Goal: Answer question/provide support: Answer question/provide support

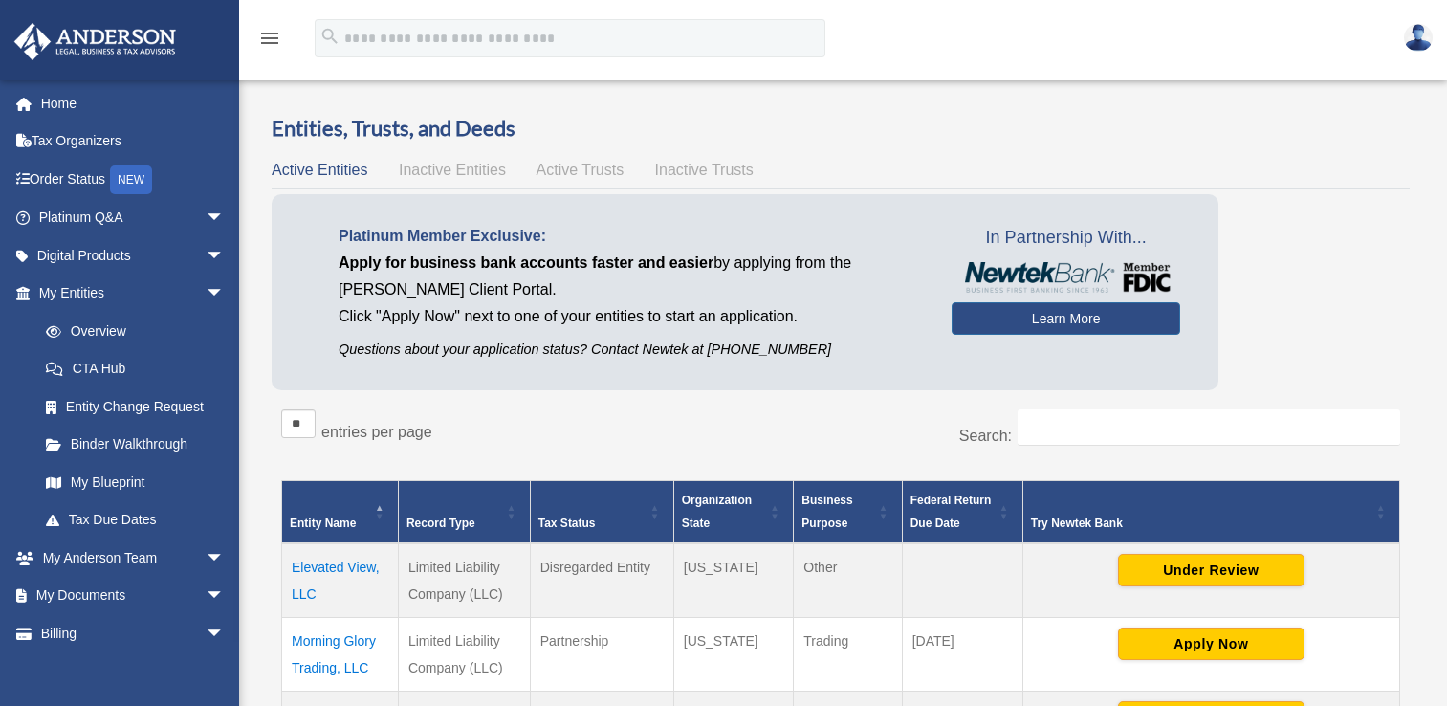
scroll to position [220, 0]
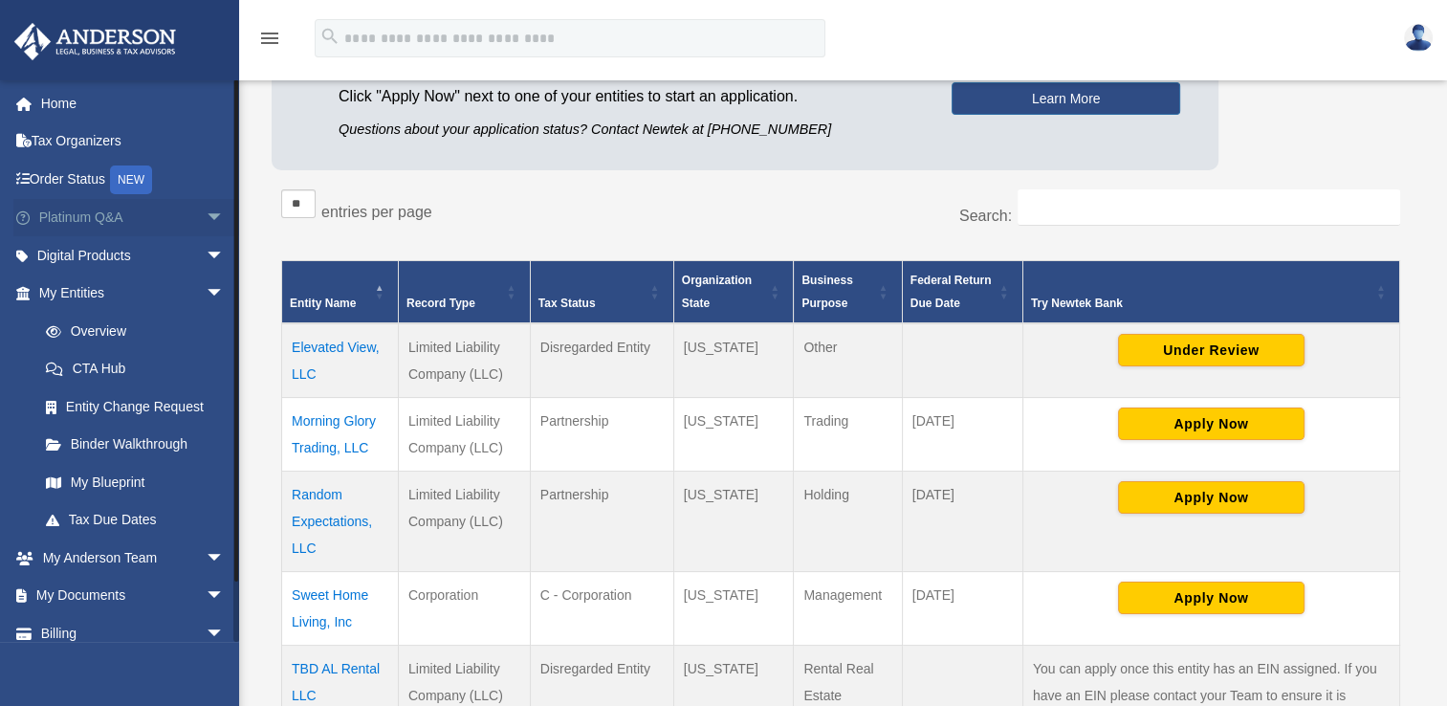
click at [164, 219] on link "Platinum Q&A arrow_drop_down" at bounding box center [133, 218] width 240 height 38
click at [206, 218] on span "arrow_drop_down" at bounding box center [225, 218] width 38 height 39
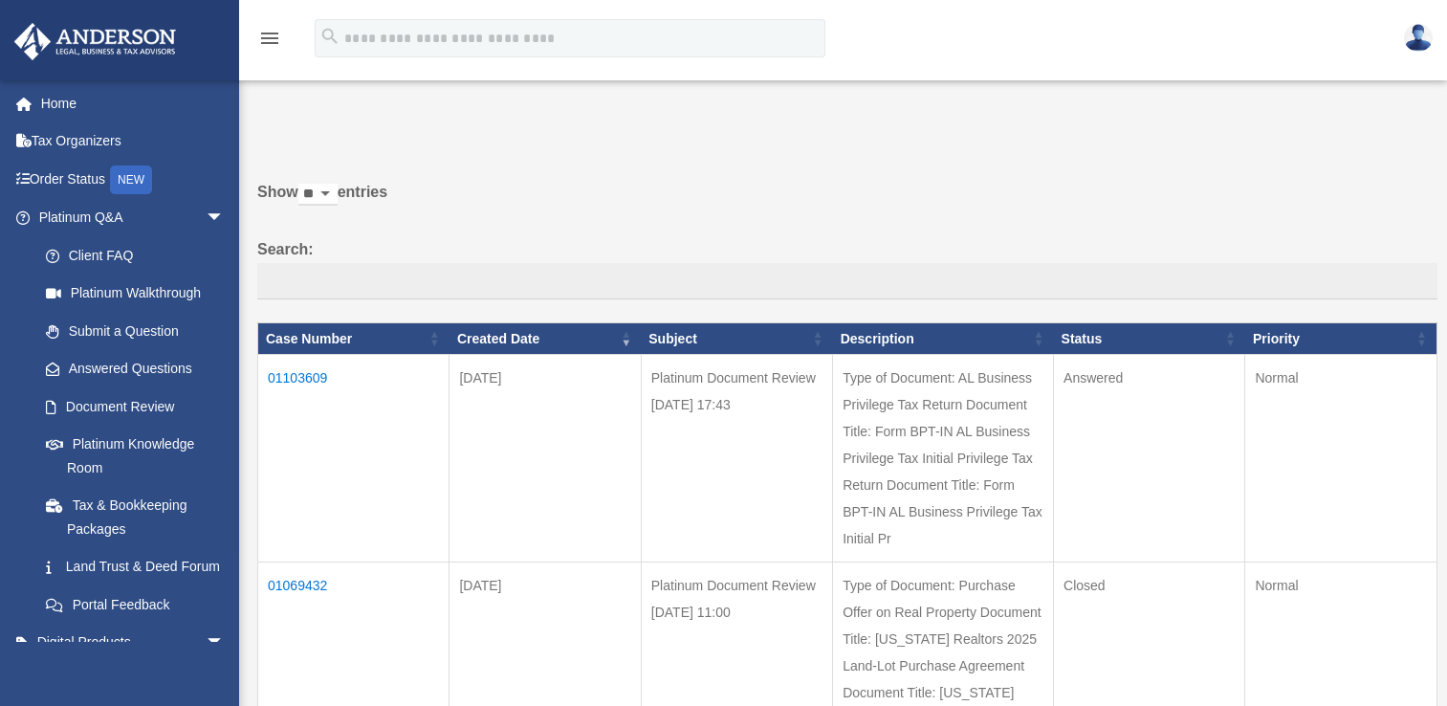
click at [162, 402] on link "Document Review" at bounding box center [135, 406] width 217 height 38
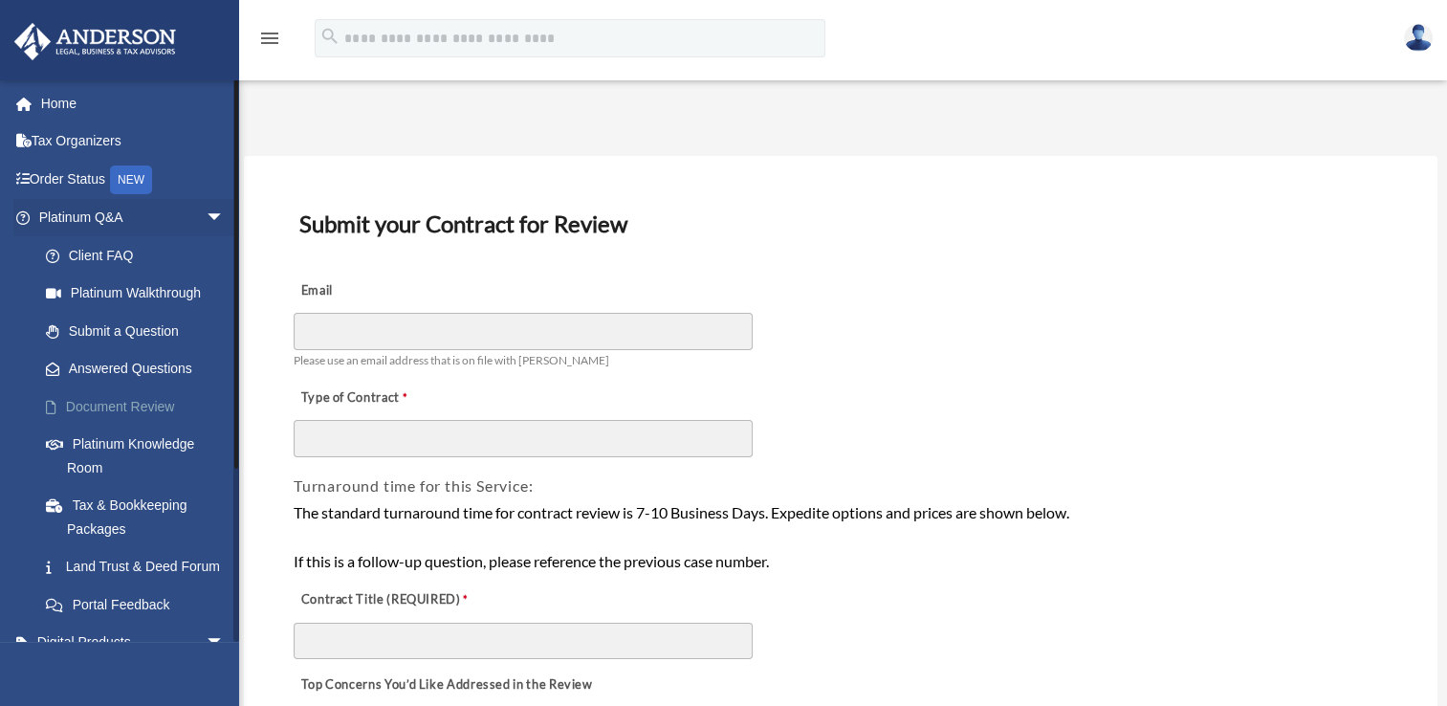
click at [156, 404] on link "Document Review" at bounding box center [140, 406] width 227 height 38
click at [167, 373] on link "Answered Questions" at bounding box center [140, 369] width 227 height 38
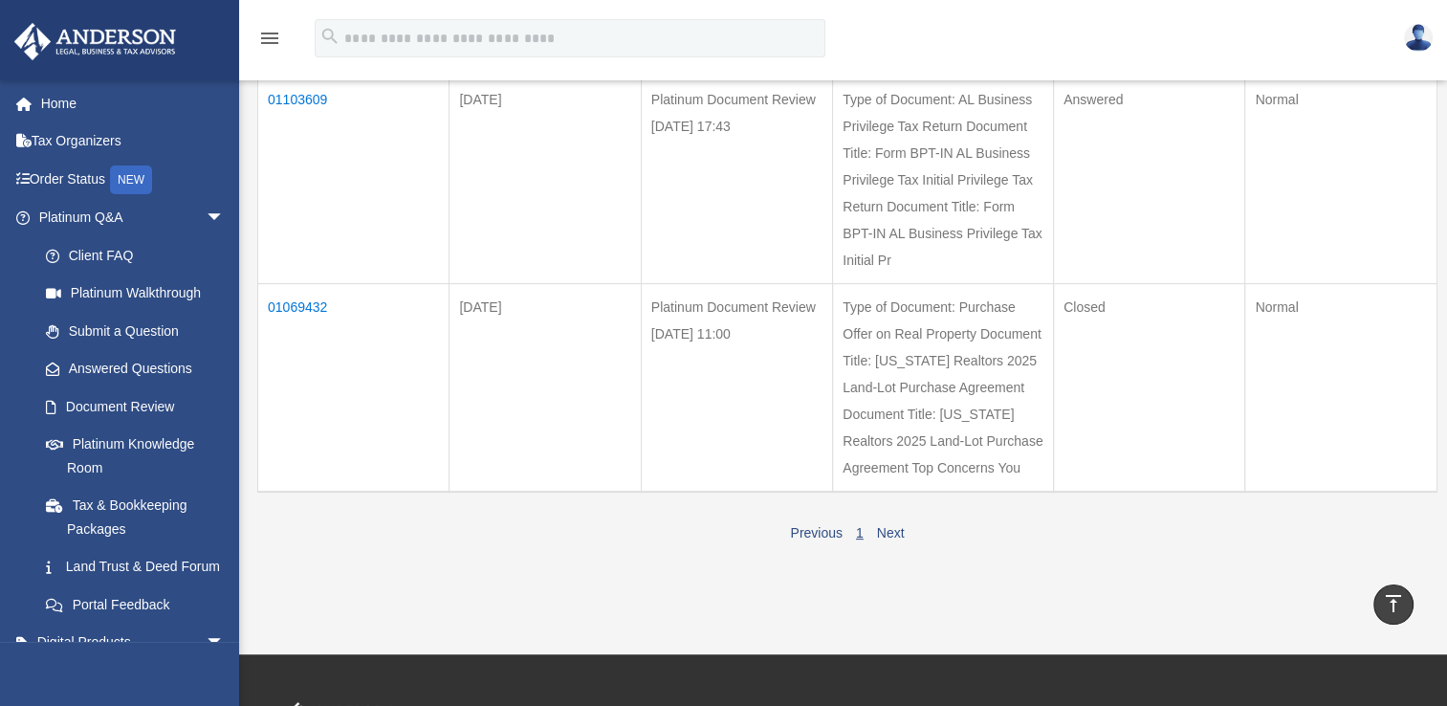
scroll to position [96, 0]
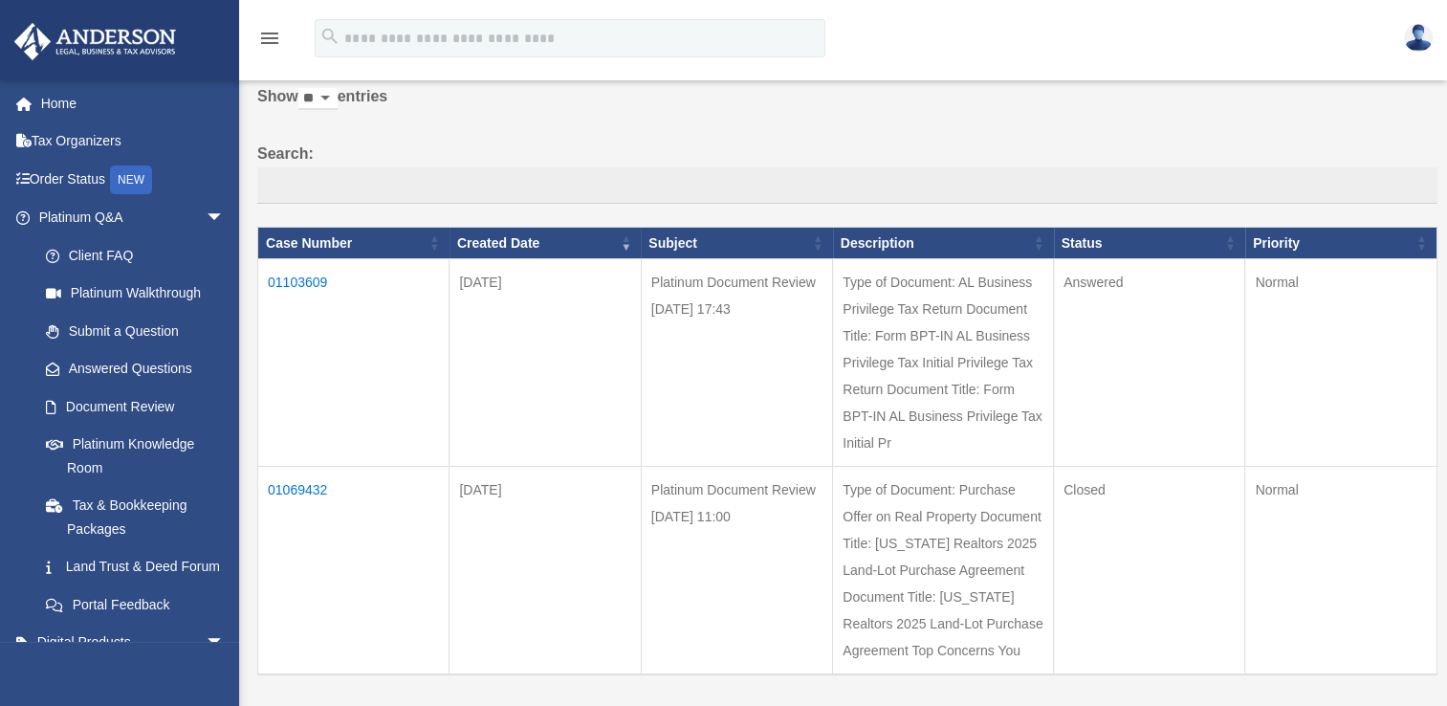
click at [284, 277] on td "01103609" at bounding box center [353, 363] width 191 height 208
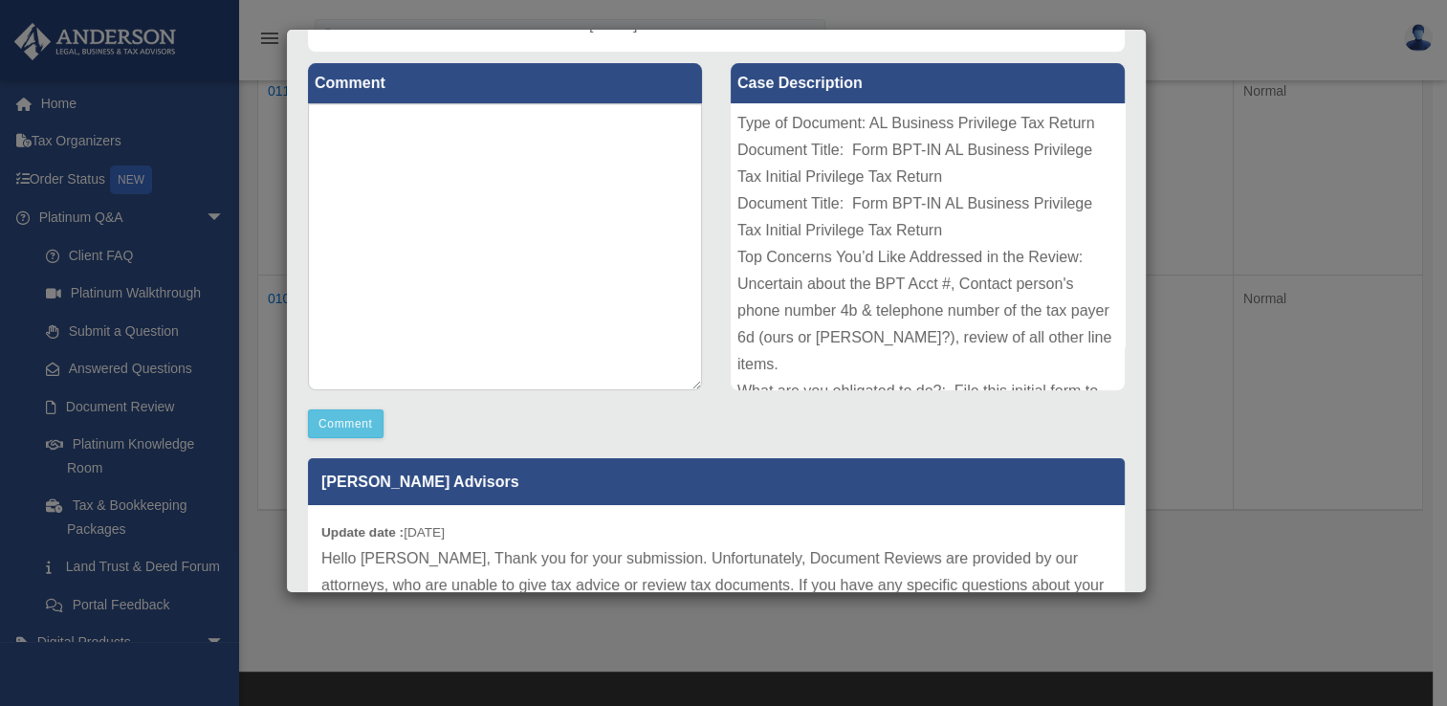
scroll to position [194, 0]
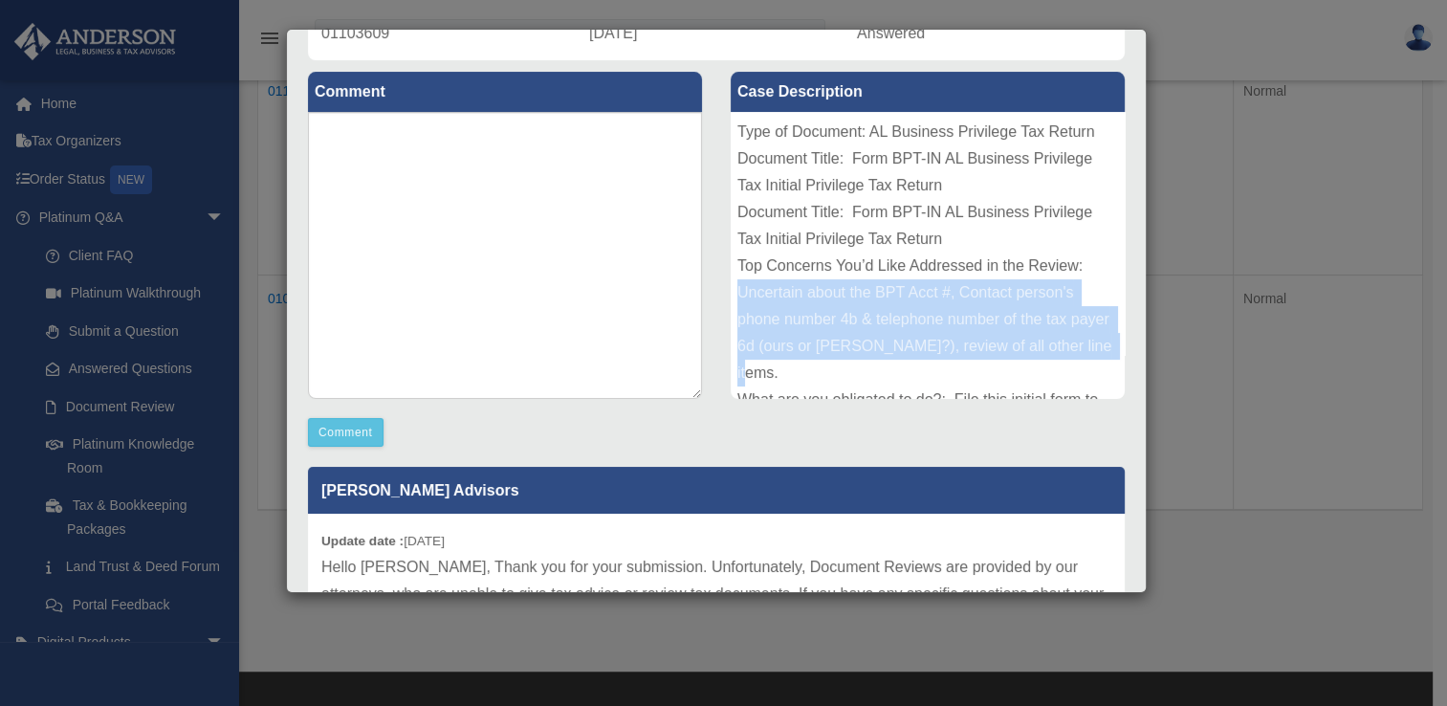
drag, startPoint x: 733, startPoint y: 290, endPoint x: 828, endPoint y: 371, distance: 124.8
click at [828, 371] on div "Type of Document: AL Business Privilege Tax Return Document Title: Form BPT-IN …" at bounding box center [928, 255] width 394 height 287
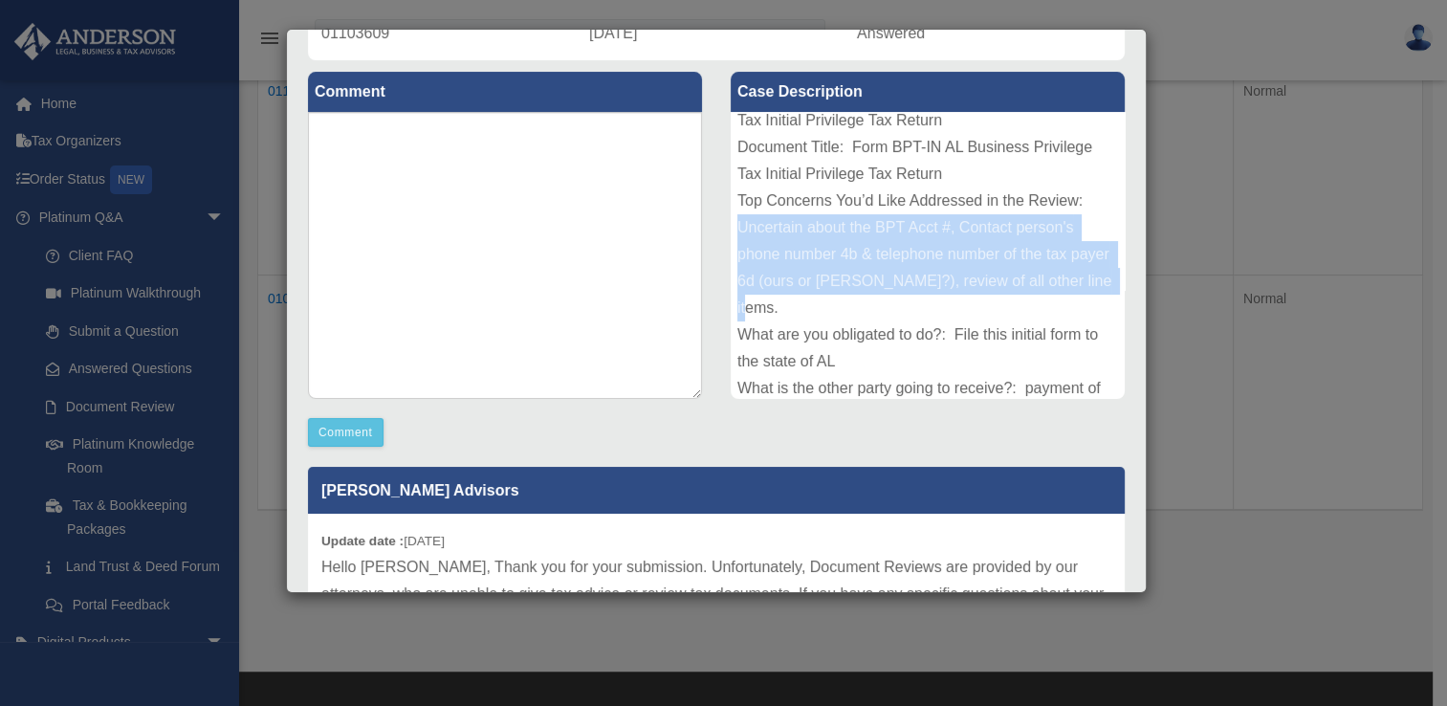
scroll to position [96, 0]
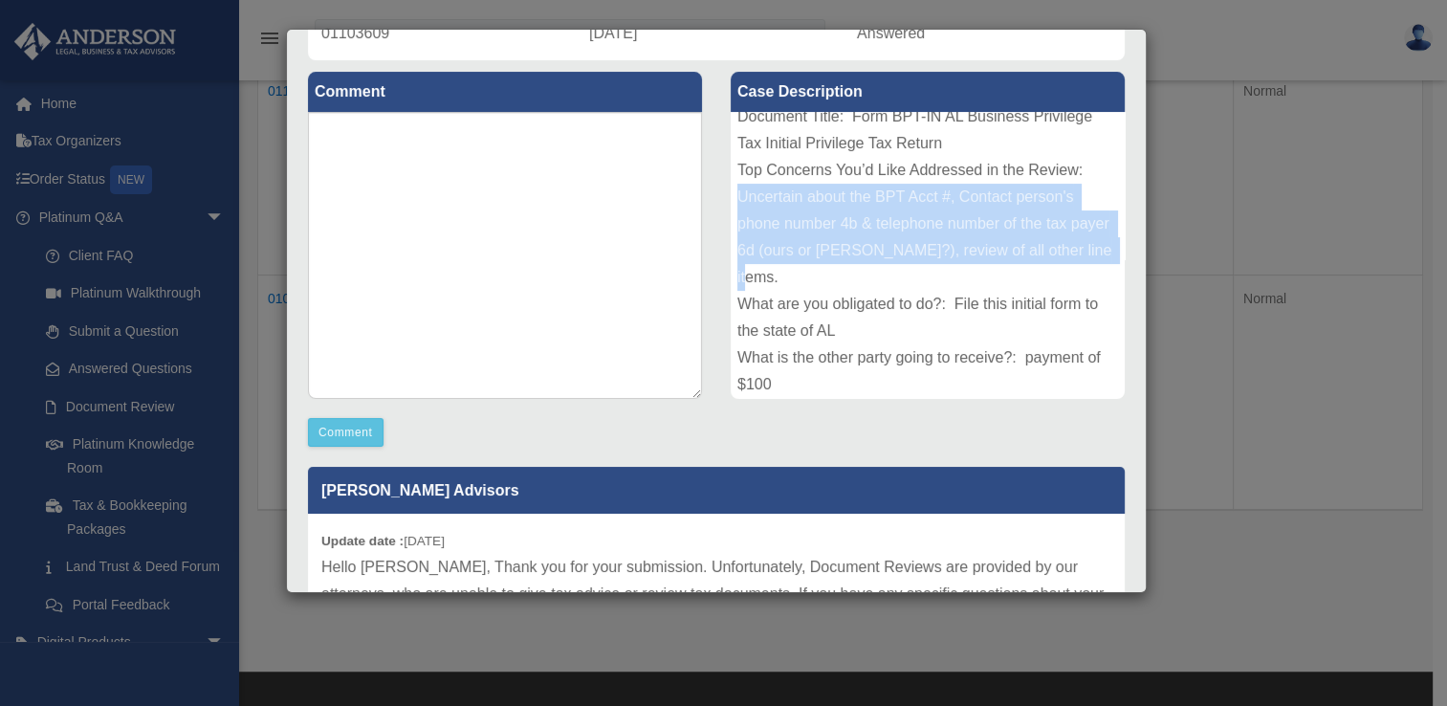
copy div "Uncertain about the BPT Acct #, Contact person's phone number 4b & telephone nu…"
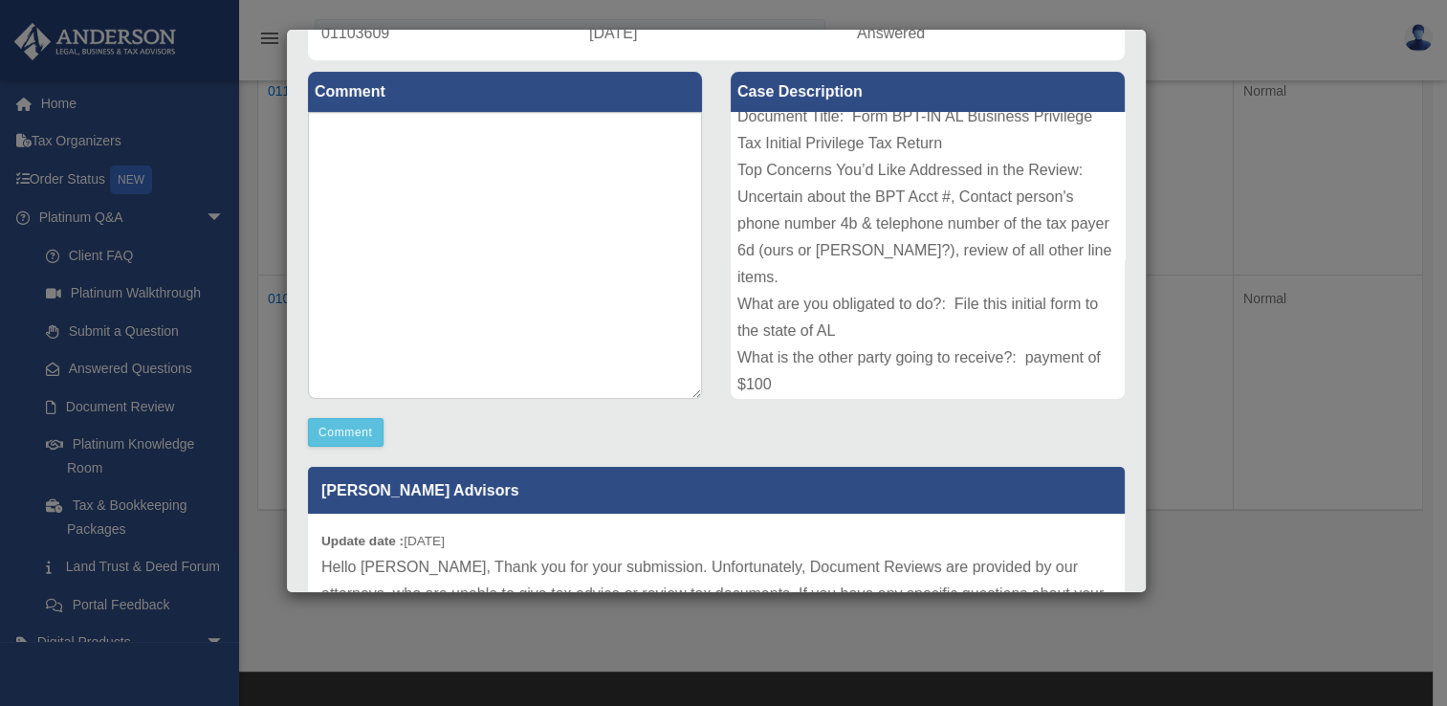
click at [115, 627] on div "Case Detail × Platinum Document Review [DATE] 17:43 Case Number 01103609 Create…" at bounding box center [723, 353] width 1447 height 706
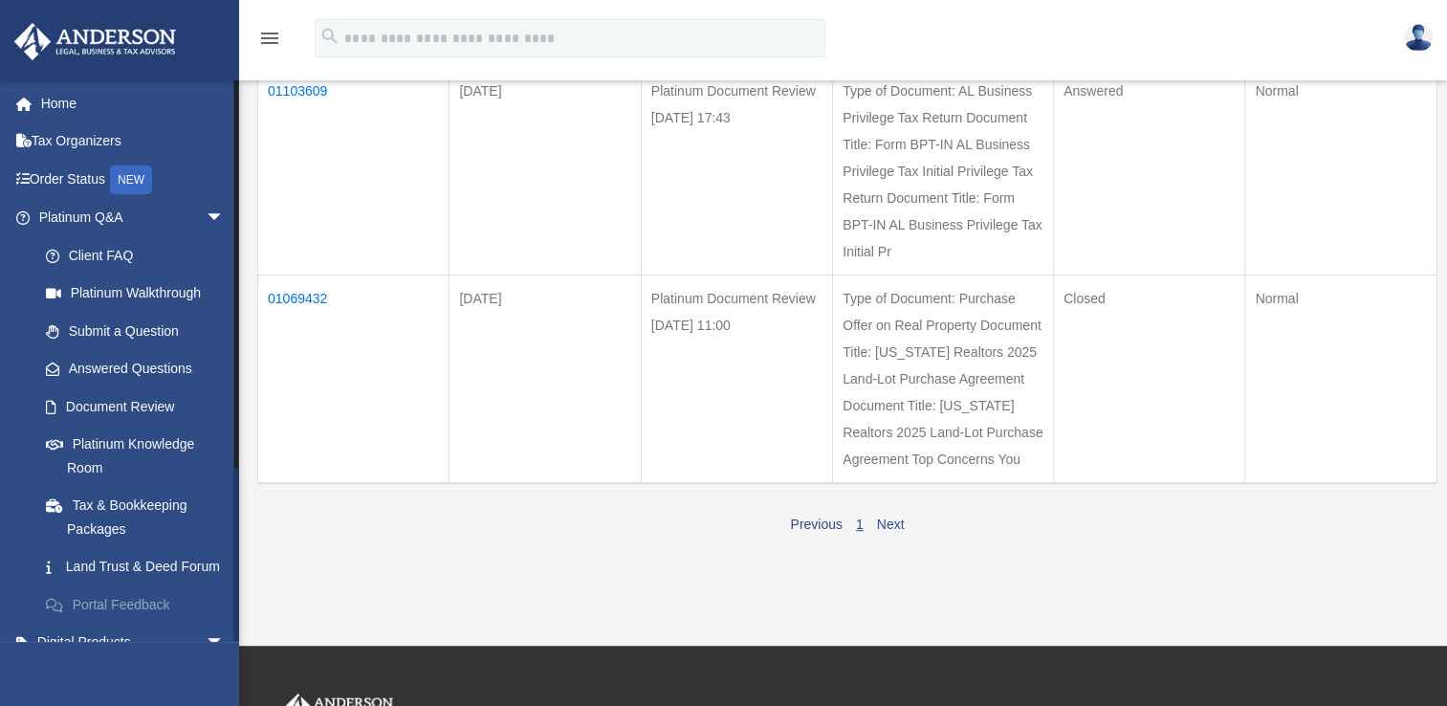
click at [158, 623] on link "Portal Feedback" at bounding box center [140, 604] width 227 height 38
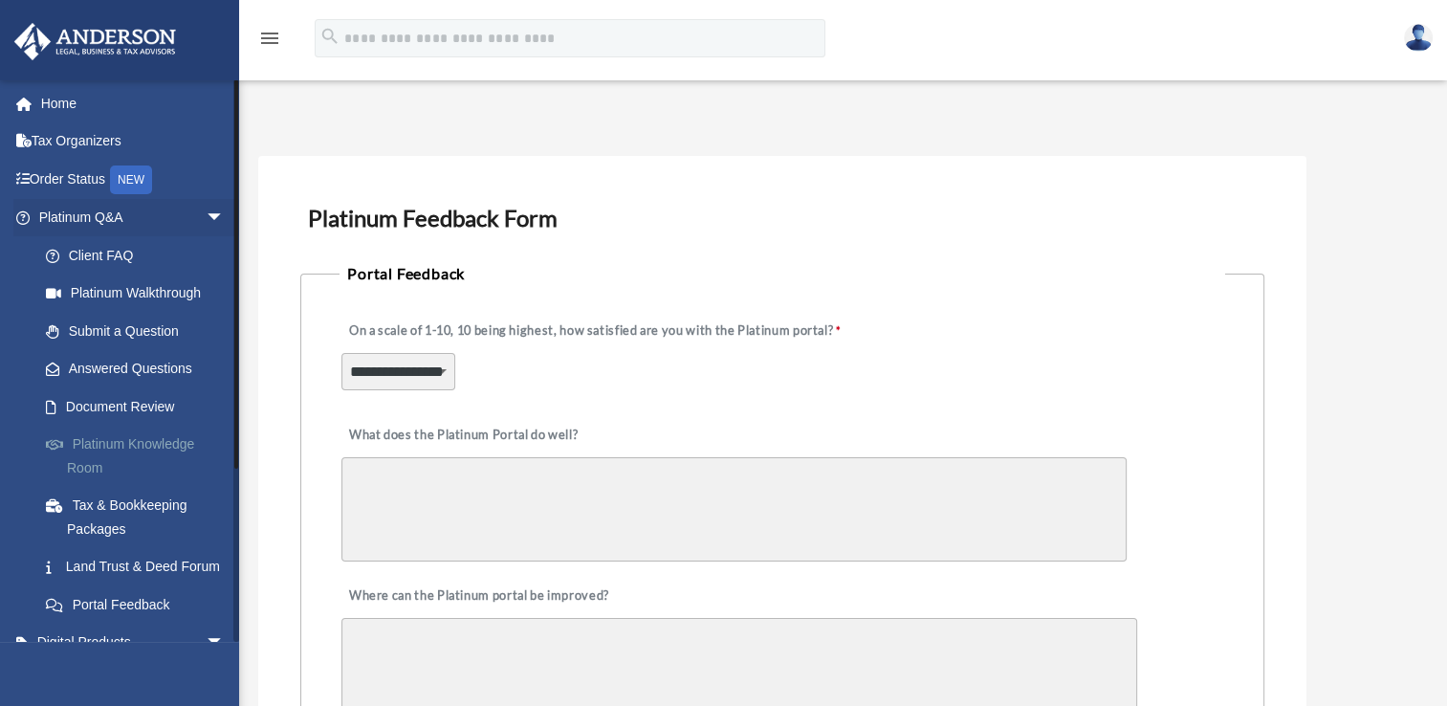
click at [158, 440] on link "Platinum Knowledge Room" at bounding box center [140, 456] width 227 height 61
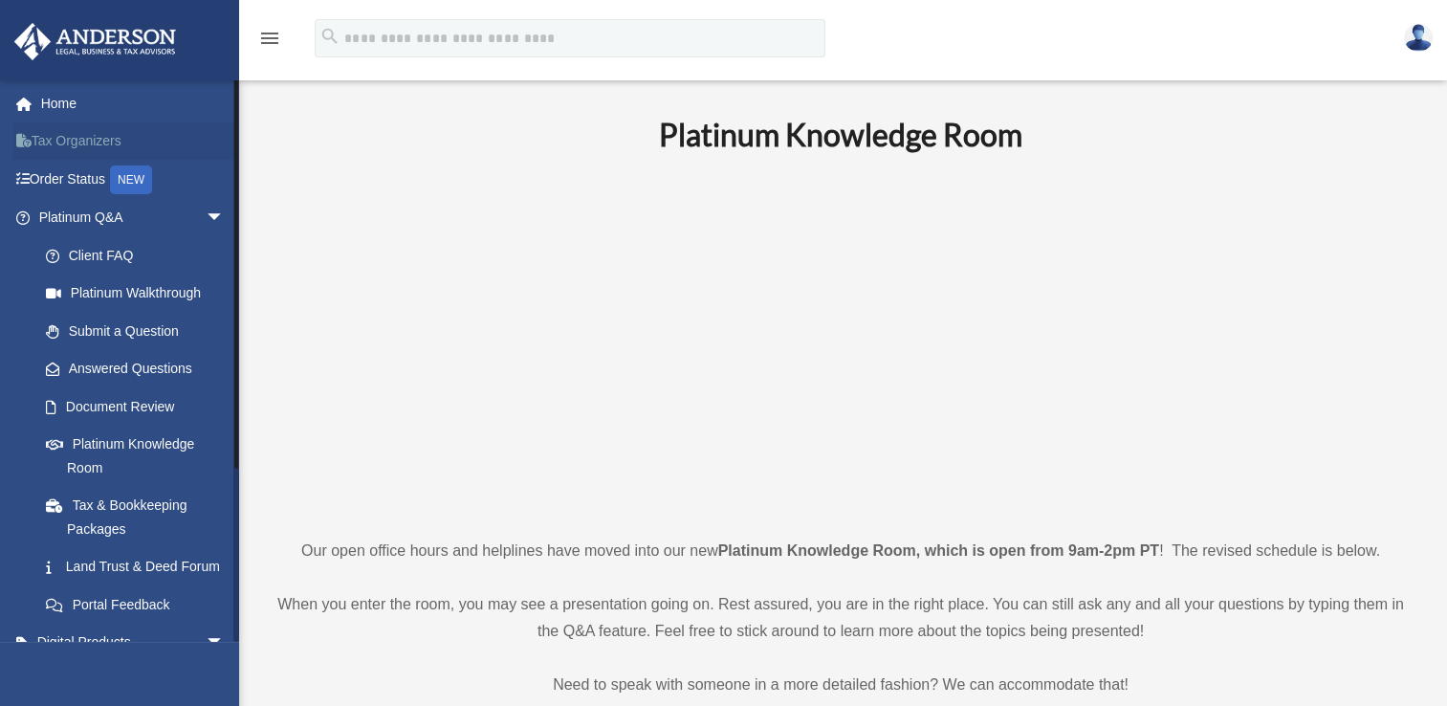
click at [164, 138] on link "Tax Organizers" at bounding box center [133, 141] width 240 height 38
